Goal: Check status

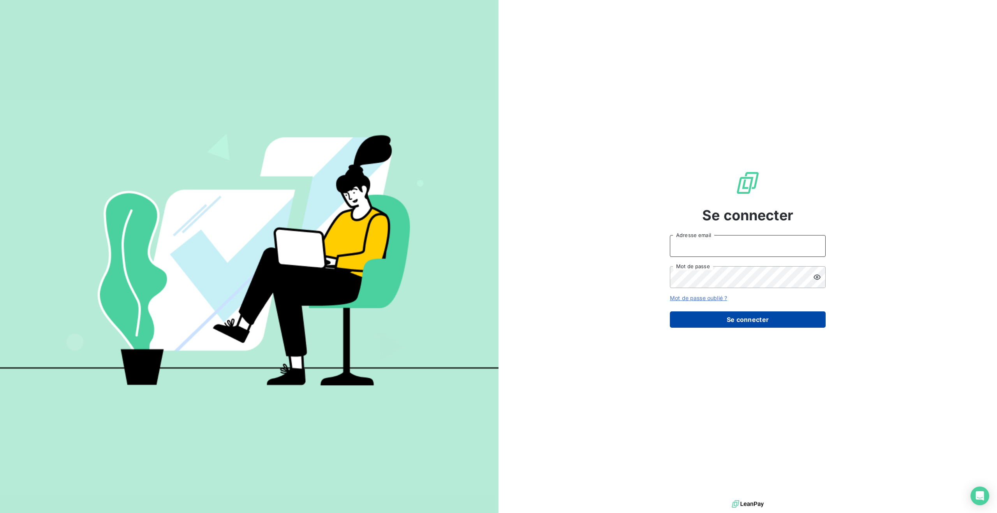
type input "[PERSON_NAME][EMAIL_ADDRESS][DOMAIN_NAME]"
click at [717, 321] on button "Se connecter" at bounding box center [748, 320] width 156 height 16
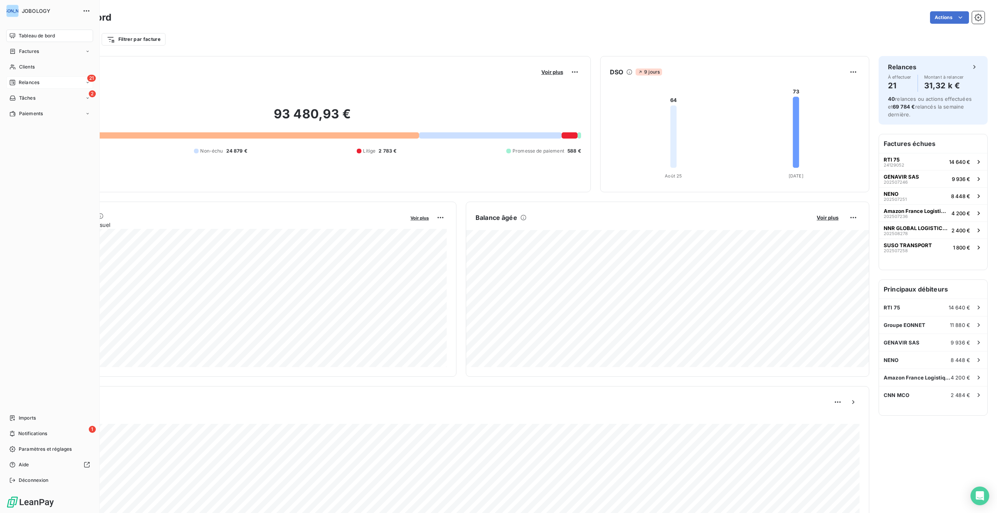
click at [14, 81] on icon at bounding box center [12, 82] width 5 height 5
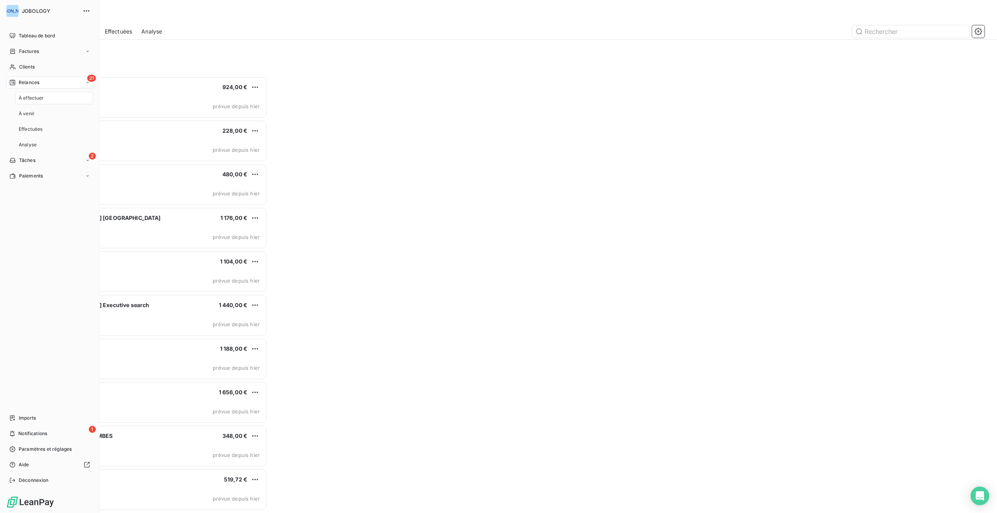
scroll to position [437, 230]
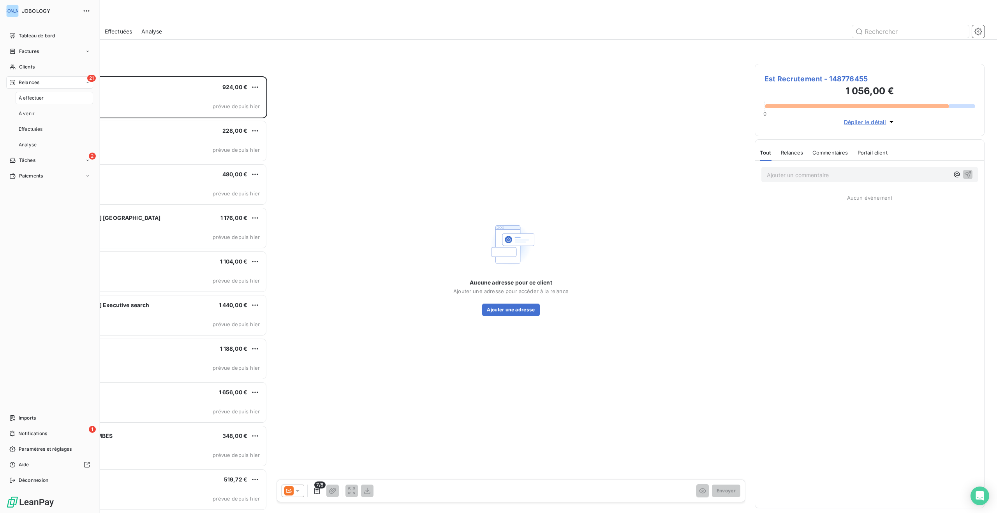
click at [22, 93] on div "À effectuer" at bounding box center [55, 98] width 78 height 12
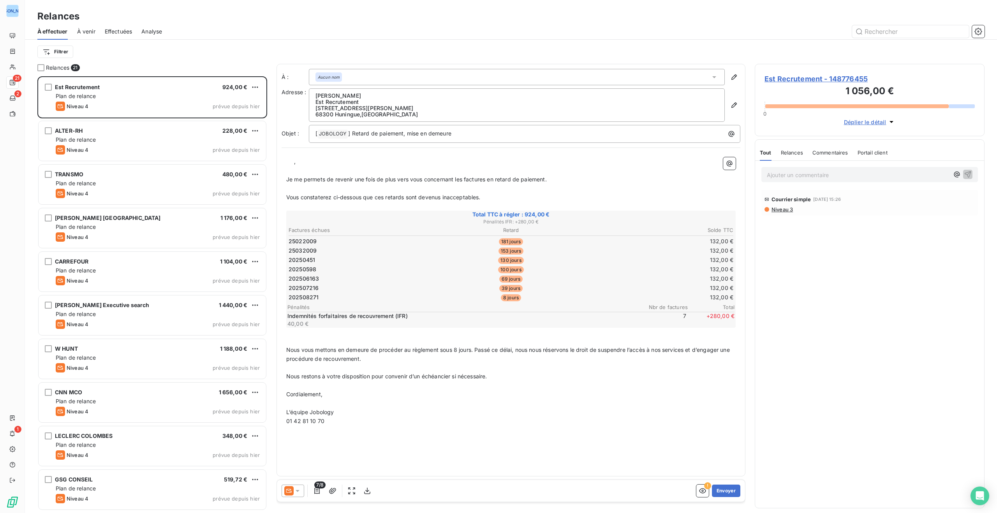
click at [86, 31] on span "À venir" at bounding box center [86, 32] width 18 height 8
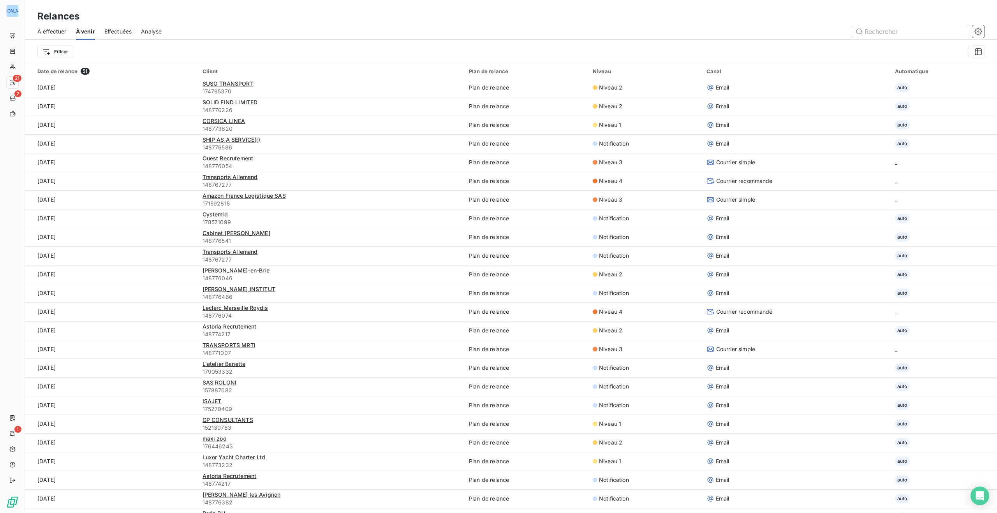
click at [125, 29] on span "Effectuées" at bounding box center [118, 32] width 28 height 8
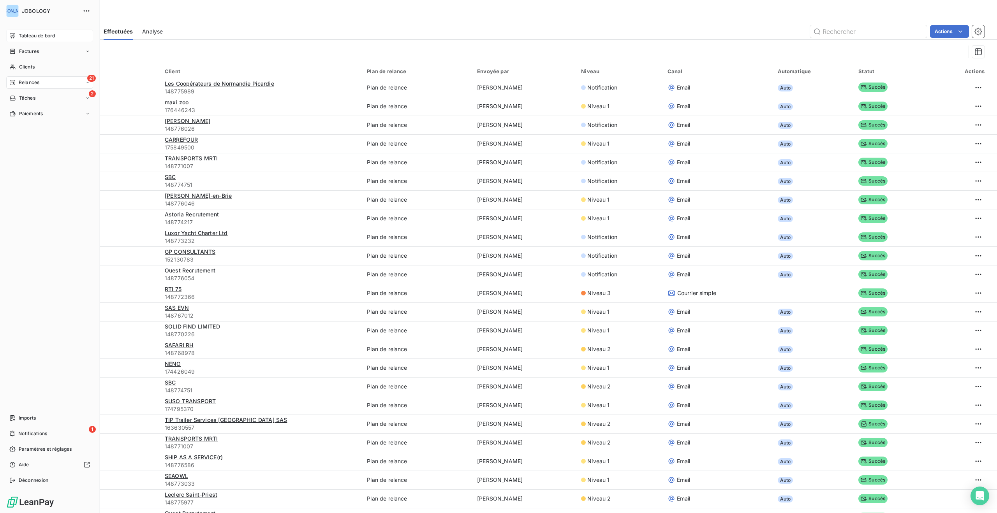
click at [14, 34] on icon at bounding box center [12, 36] width 6 height 6
